Goal: Information Seeking & Learning: Check status

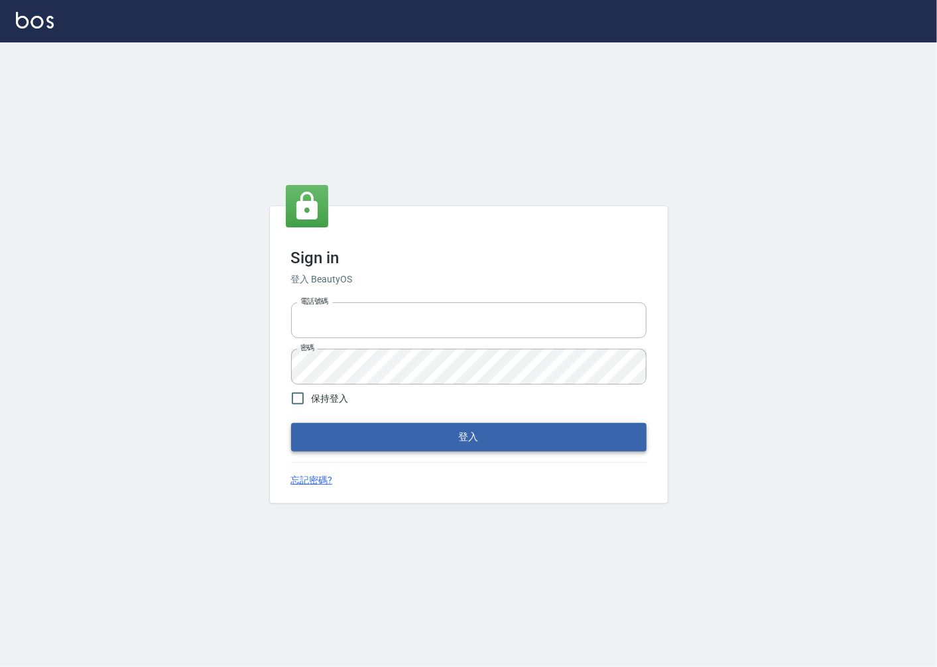
type input "0918920985"
click at [358, 427] on button "登入" at bounding box center [468, 437] width 355 height 28
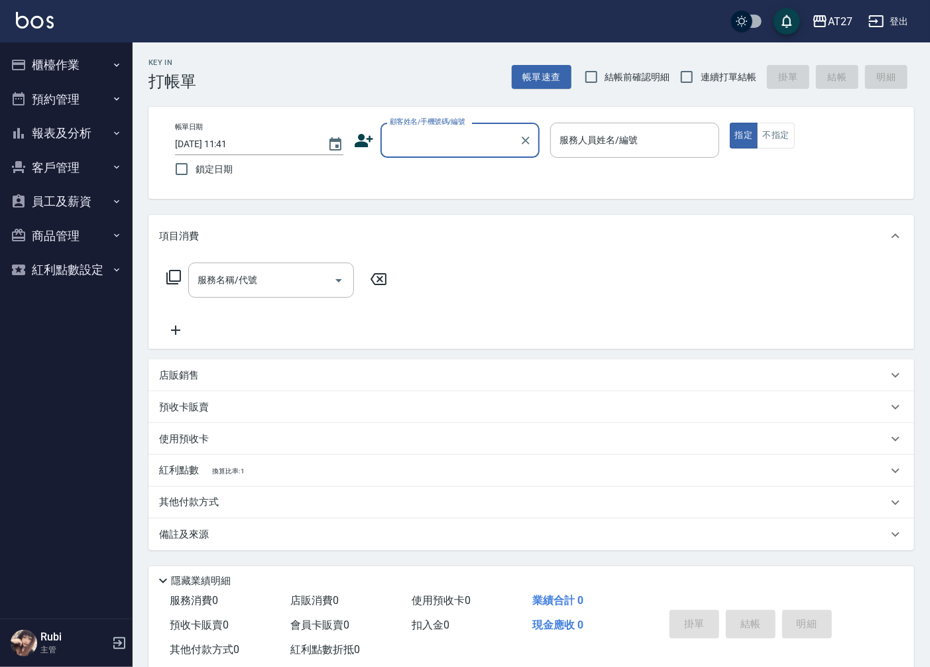
click at [93, 90] on button "預約管理" at bounding box center [66, 99] width 122 height 34
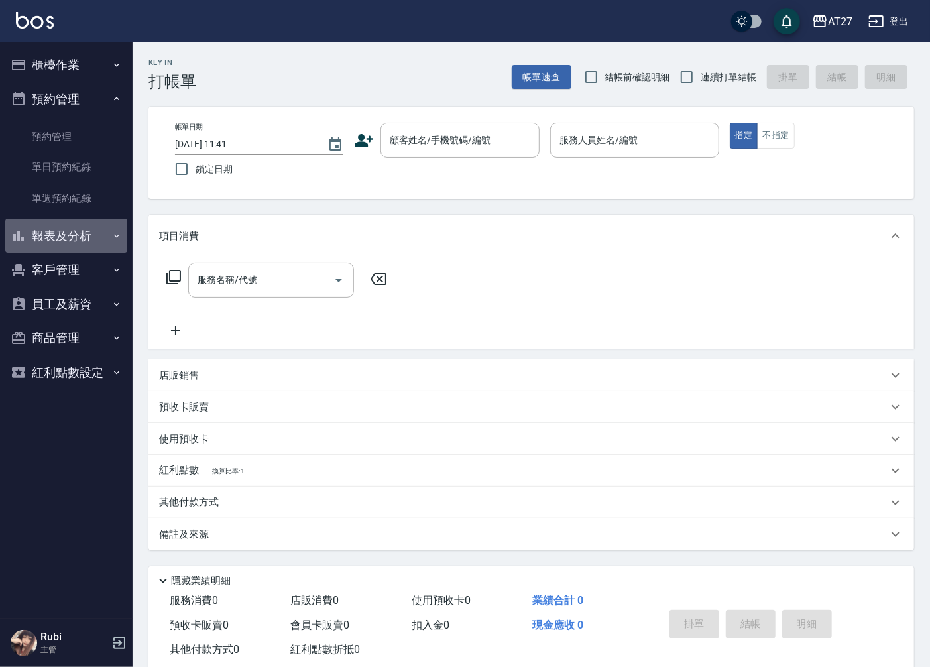
click at [88, 228] on button "報表及分析" at bounding box center [66, 236] width 122 height 34
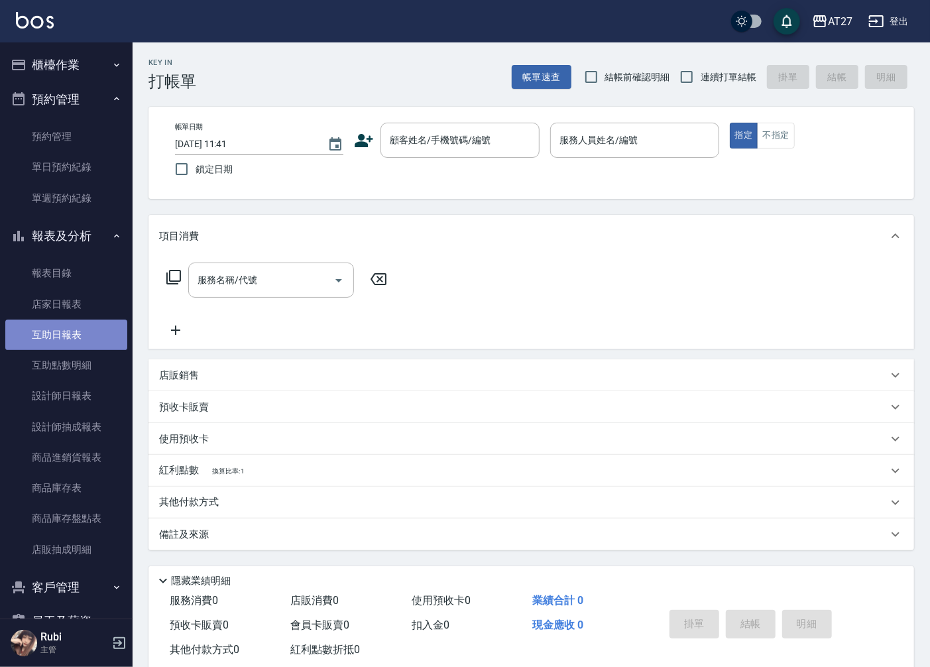
click at [101, 339] on link "互助日報表" at bounding box center [66, 335] width 122 height 30
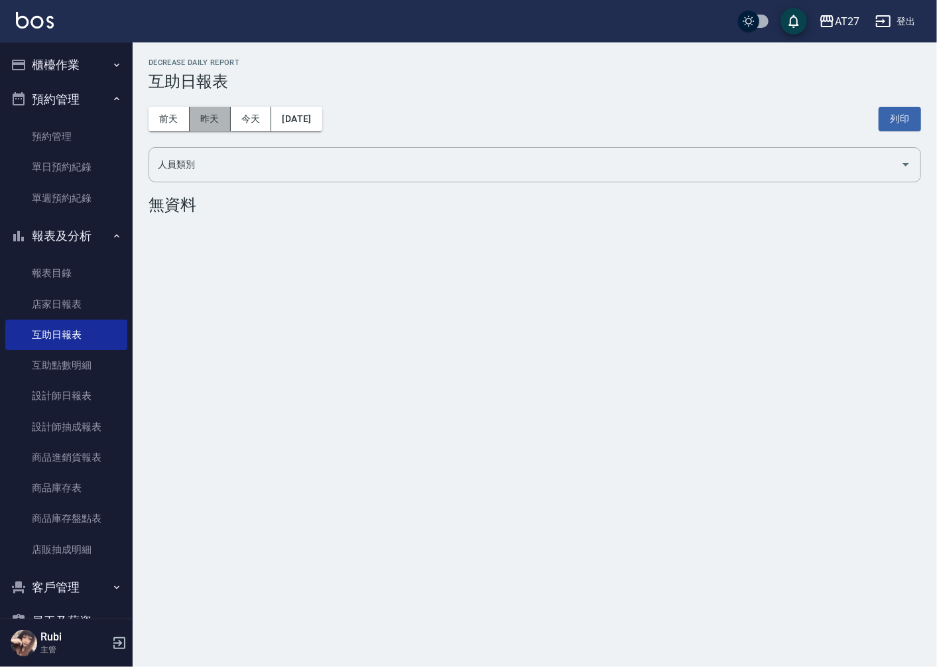
click at [217, 121] on button "昨天" at bounding box center [210, 119] width 41 height 25
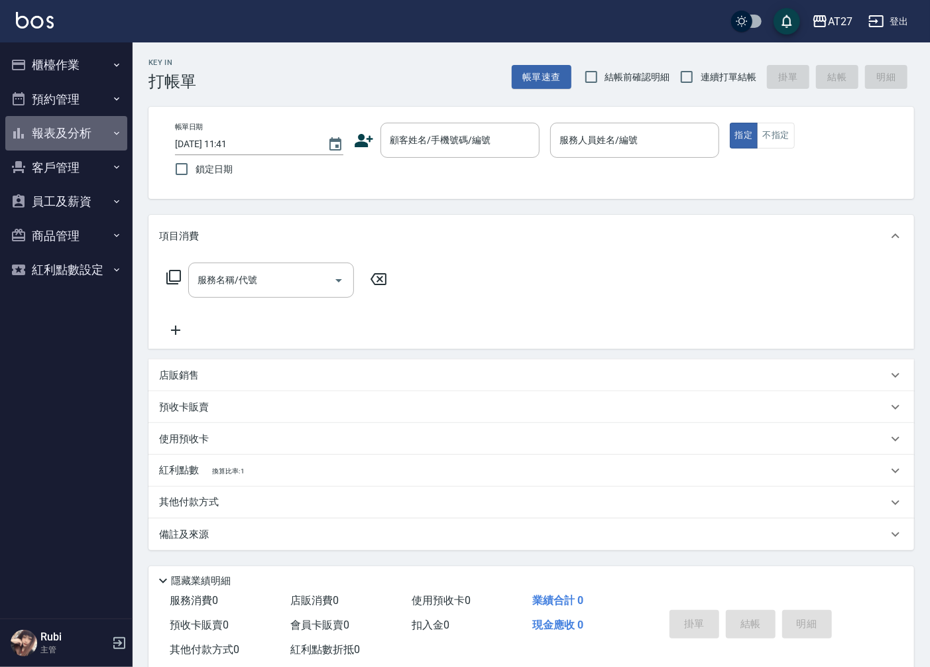
click at [52, 133] on button "報表及分析" at bounding box center [66, 133] width 122 height 34
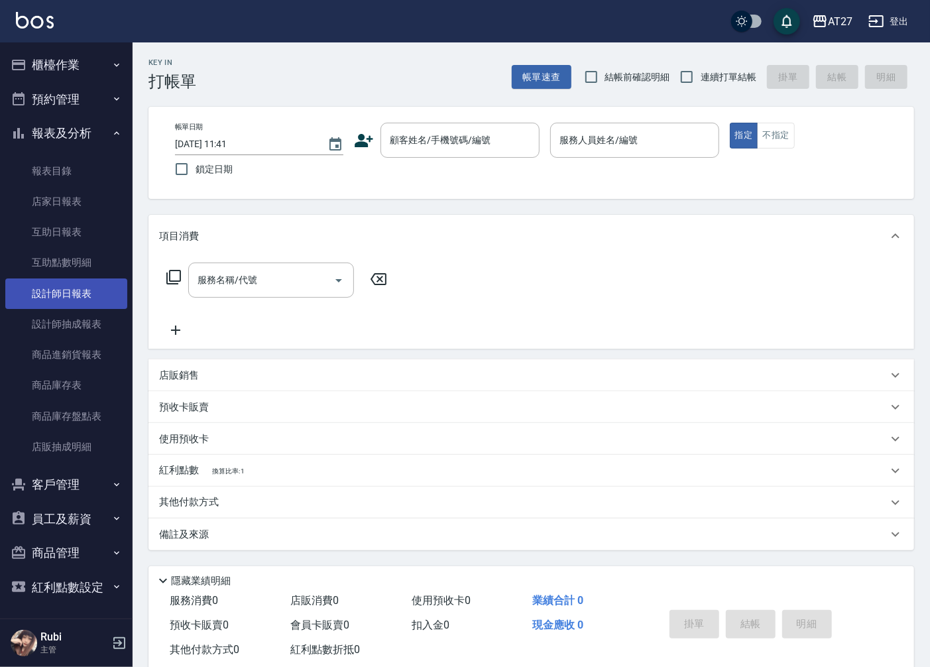
click at [67, 295] on link "設計師日報表" at bounding box center [66, 293] width 122 height 30
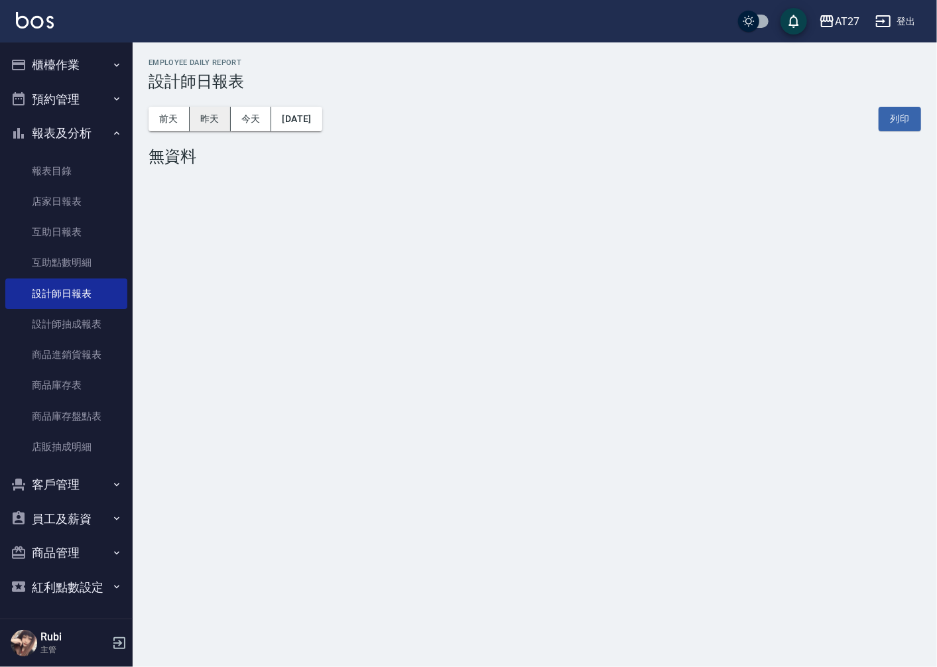
click at [220, 117] on button "昨天" at bounding box center [210, 119] width 41 height 25
